Goal: Obtain resource: Obtain resource

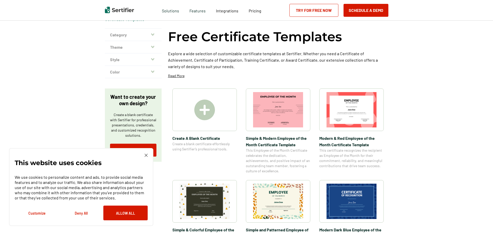
scroll to position [129, 0]
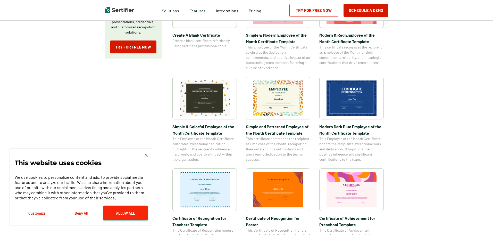
click at [120, 210] on button "Allow All" at bounding box center [125, 212] width 44 height 15
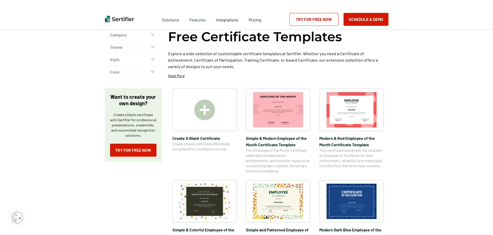
scroll to position [0, 0]
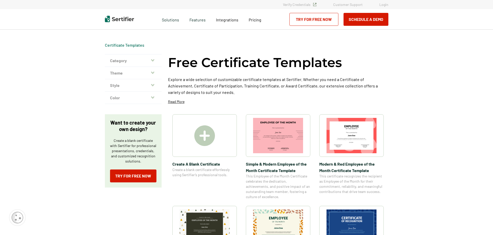
click at [123, 62] on button "Category" at bounding box center [133, 60] width 57 height 12
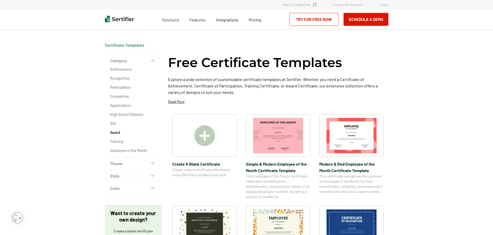
click at [118, 133] on h2 "Award" at bounding box center [133, 132] width 46 height 5
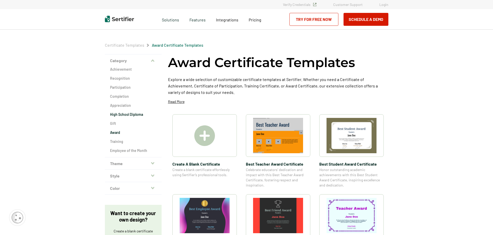
click at [117, 115] on h2 "High School Diploma" at bounding box center [133, 114] width 46 height 5
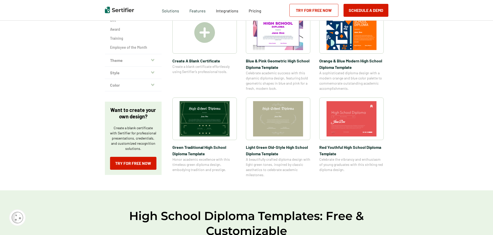
scroll to position [26, 0]
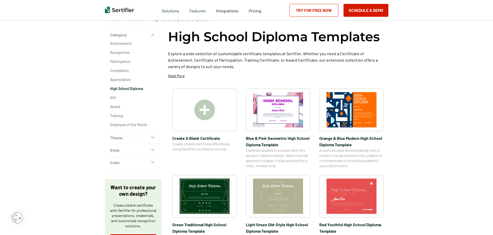
click at [277, 109] on img at bounding box center [278, 109] width 50 height 35
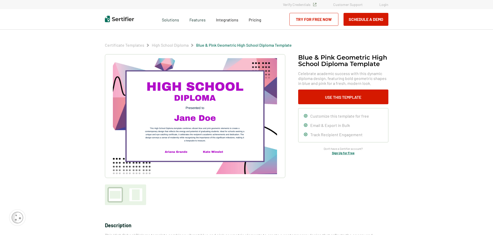
scroll to position [26, 0]
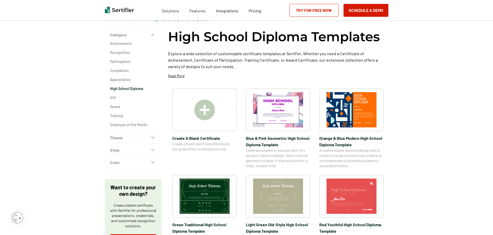
click at [366, 128] on div at bounding box center [351, 109] width 64 height 42
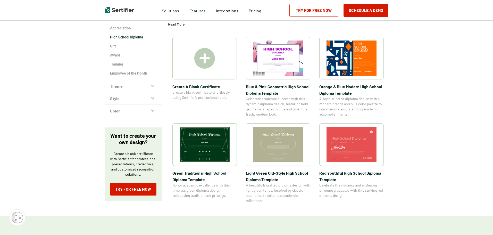
scroll to position [103, 0]
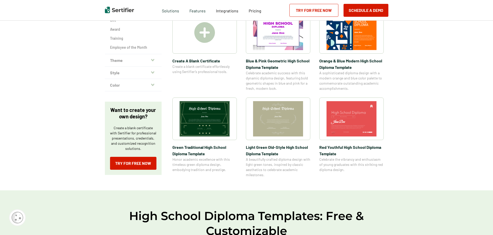
click at [209, 128] on img at bounding box center [204, 118] width 50 height 35
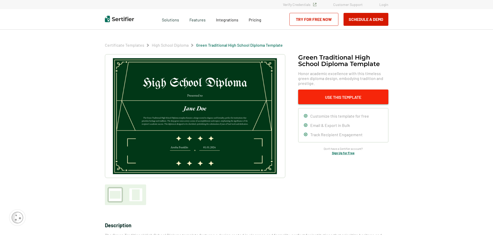
click at [340, 97] on button "Use This Template" at bounding box center [343, 96] width 90 height 15
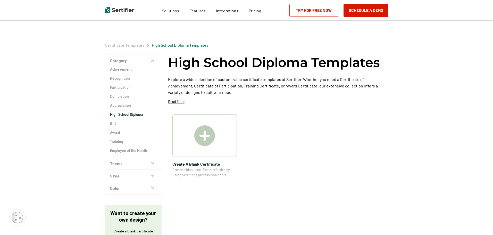
scroll to position [103, 0]
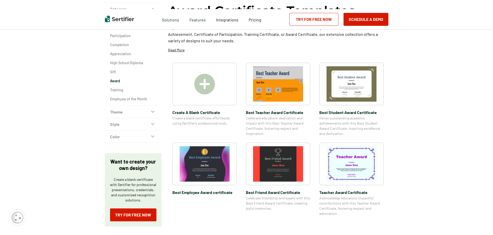
scroll to position [77, 0]
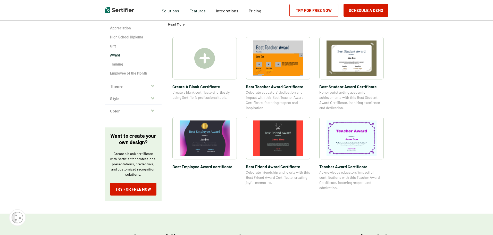
click at [113, 41] on div "Achievement Recognition Participation Completion Appreciation High School Diplo…" at bounding box center [133, 34] width 57 height 90
